Goal: Find contact information: Find contact information

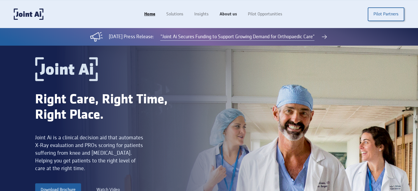
click at [227, 12] on link "About us" at bounding box center [228, 14] width 28 height 10
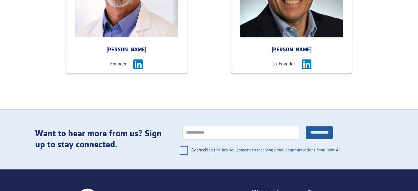
scroll to position [605, 0]
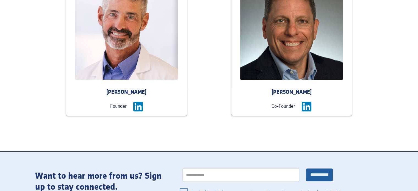
click at [299, 111] on div "Co-Founder" at bounding box center [292, 107] width 121 height 10
click at [302, 107] on img at bounding box center [307, 107] width 10 height 10
click at [141, 104] on img at bounding box center [138, 107] width 10 height 10
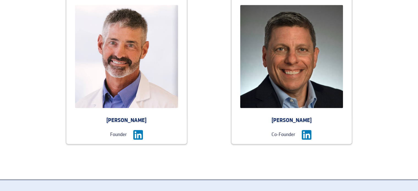
scroll to position [735, 0]
